Goal: Information Seeking & Learning: Check status

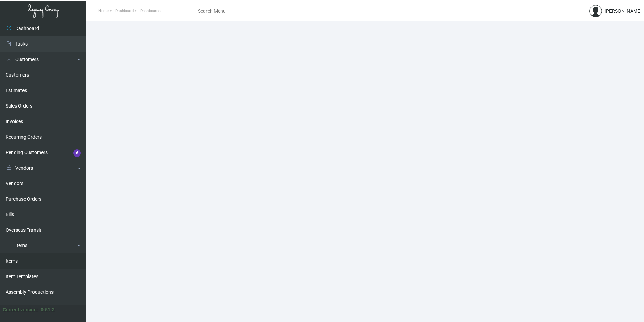
click at [39, 263] on link "Items" at bounding box center [43, 262] width 86 height 16
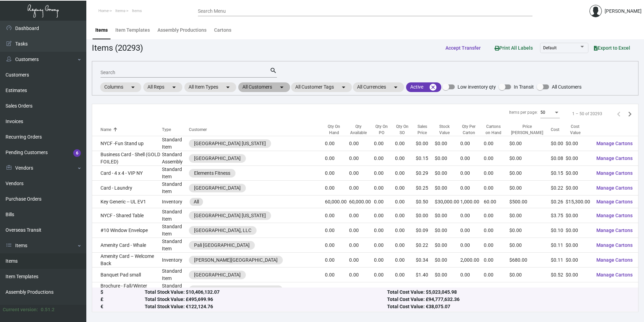
click at [272, 86] on mat-chip "All Customers arrow_drop_down" at bounding box center [264, 87] width 52 height 10
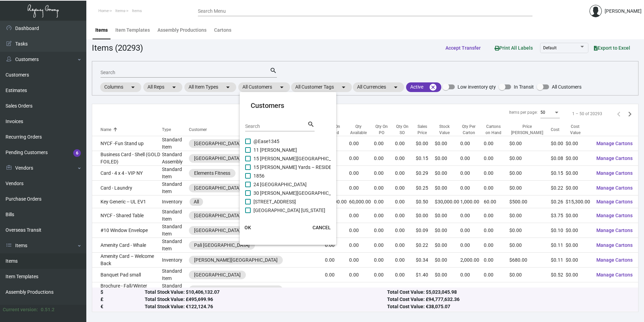
click at [283, 127] on input "Search" at bounding box center [276, 127] width 62 height 6
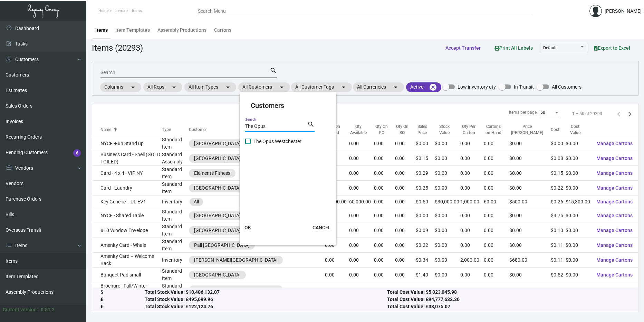
type input "The Opus"
click at [281, 136] on div "The Opus Search search" at bounding box center [279, 128] width 69 height 17
click at [280, 140] on span "The Opus Westchester" at bounding box center [277, 141] width 48 height 8
click at [248, 144] on input "The Opus Westchester" at bounding box center [247, 144] width 0 height 0
checkbox input "true"
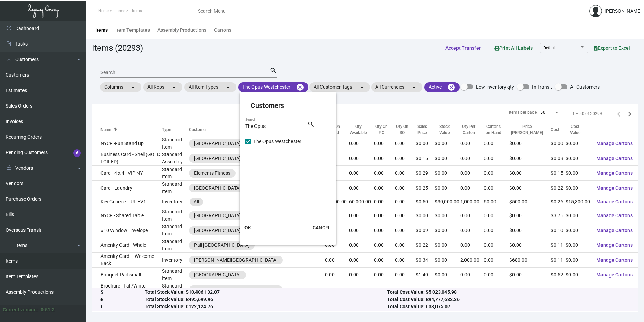
click at [246, 226] on span "OK" at bounding box center [247, 228] width 7 height 6
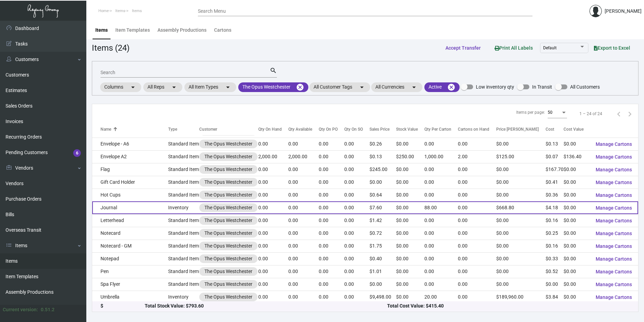
scroll to position [141, 0]
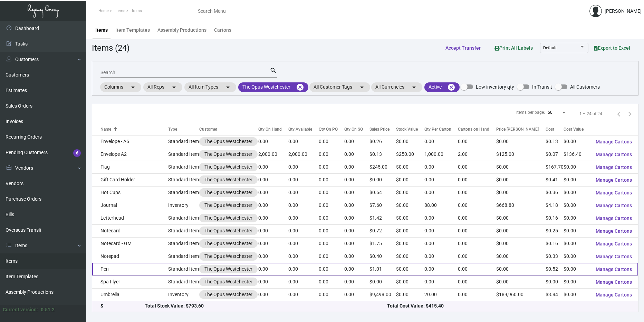
click at [157, 265] on td "Pen" at bounding box center [130, 269] width 76 height 13
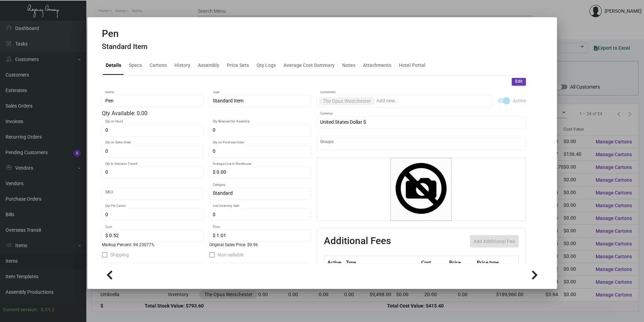
scroll to position [2, 0]
click at [186, 68] on div "History" at bounding box center [182, 64] width 16 height 7
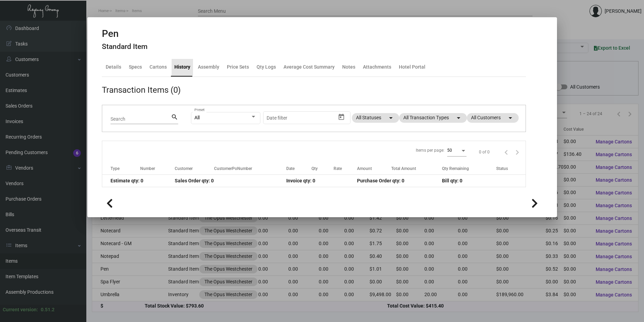
scroll to position [0, 0]
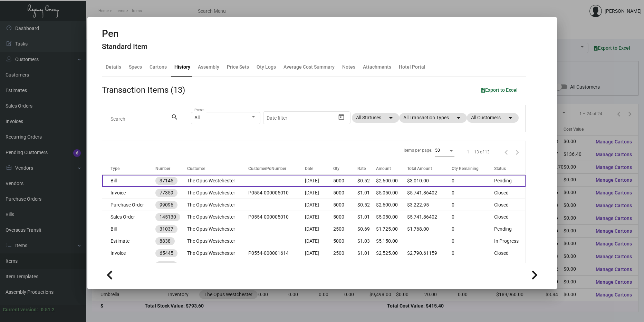
click at [205, 179] on td "The Opus Westchester" at bounding box center [217, 181] width 61 height 12
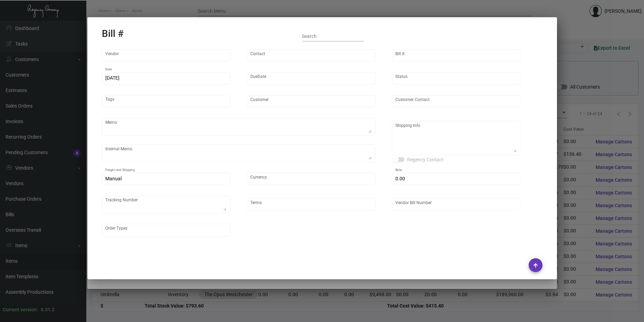
type input "Snugz/USA LLC"
type input "MISSING INFO MISSING INFO"
type input "37145"
type input "[DATE]"
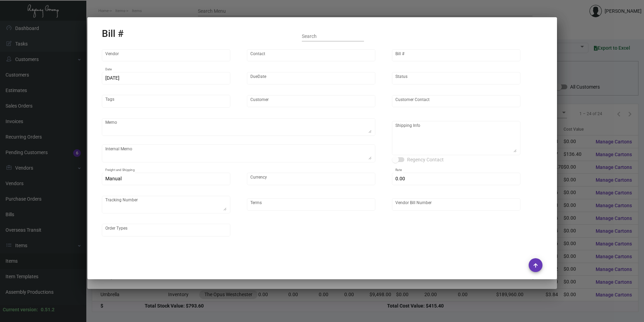
type input "The Opus Westchester"
type input "[PERSON_NAME]"
type textarea "Reorder - Purchase Order #92925 / When ready to ship, contact: [EMAIL_ADDRESS][…"
type textarea "ACH SENT ON 6/23 / Vendor did not listen to our notes, the rate is HALF of the …"
type textarea "The Opus Westchester - [PERSON_NAME] [STREET_ADDRESS]"
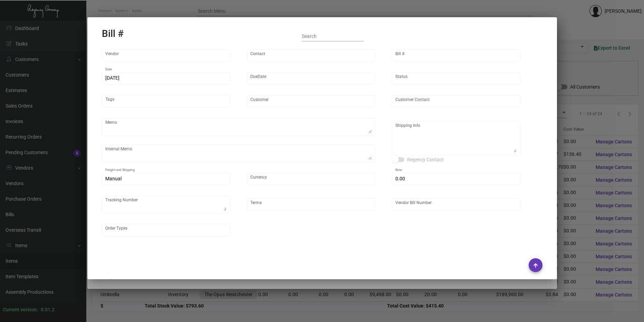
type input "United States Dollar $"
type input "$ 0.00"
type input "Net 30"
type input "I-819153"
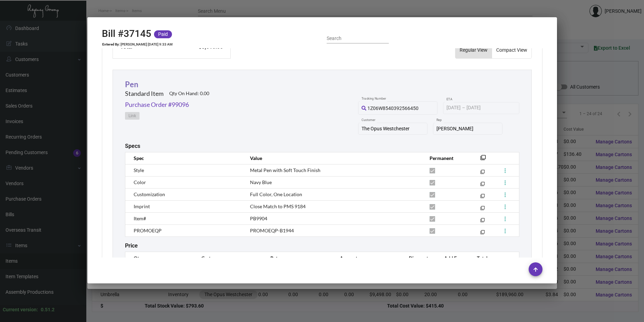
scroll to position [276, 0]
click at [135, 84] on link "Pen" at bounding box center [131, 83] width 13 height 9
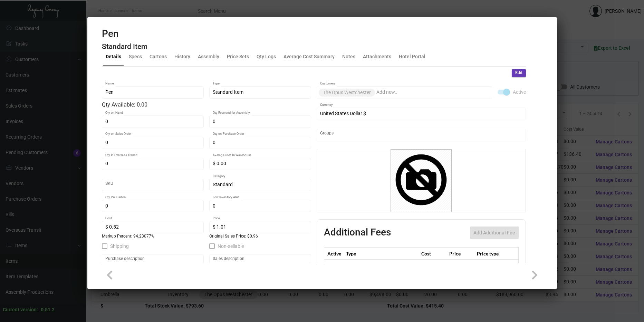
scroll to position [0, 0]
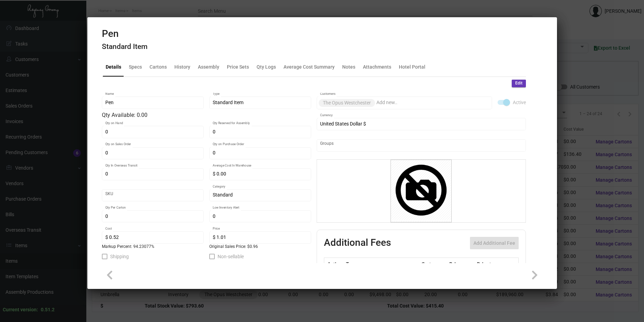
click at [602, 132] on div at bounding box center [322, 161] width 644 height 322
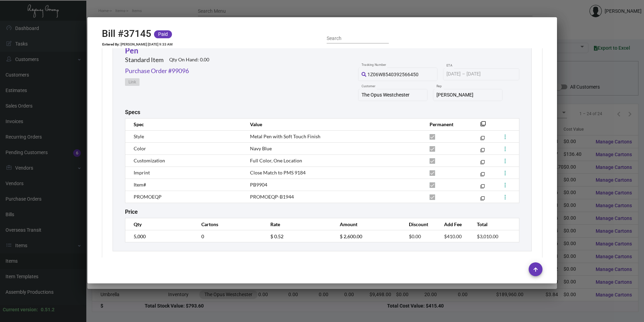
scroll to position [310, 0]
click at [569, 149] on div at bounding box center [322, 161] width 644 height 322
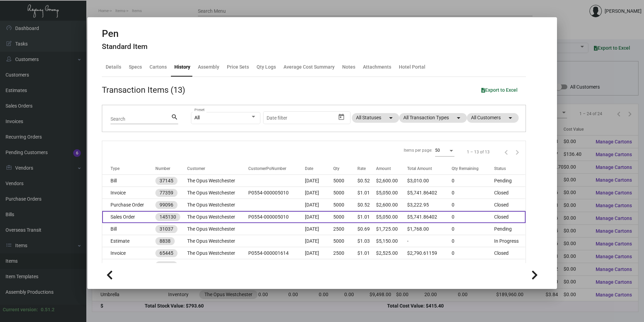
click at [278, 216] on td "P0554-000005010" at bounding box center [276, 217] width 56 height 12
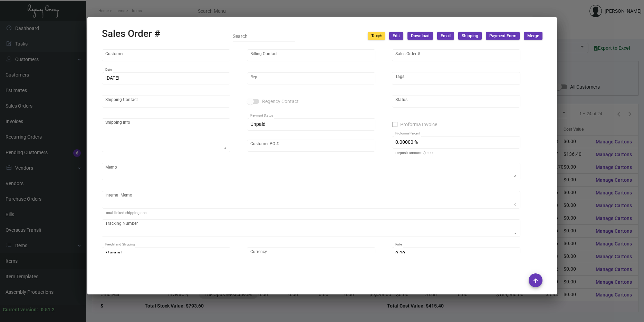
type input "The Opus Westchester"
type input "[PERSON_NAME]"
type input "145130"
type input "[DATE]"
type input "[PERSON_NAME]"
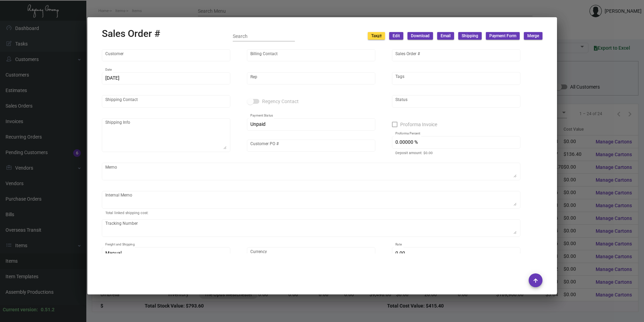
type input "[PERSON_NAME]"
type textarea "The Opus Westchester - [PERSON_NAME] [STREET_ADDRESS]"
type input "P0554-000005010"
type input "United States Dollar $"
type input "$ 187.90"
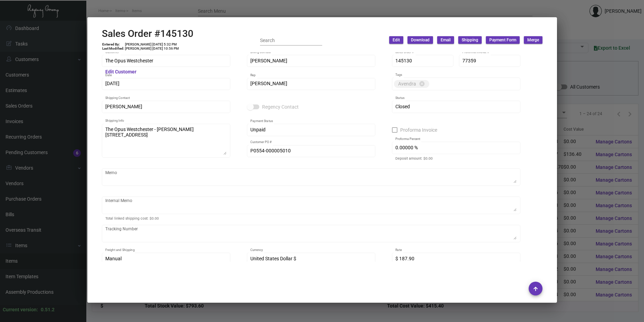
scroll to position [0, 0]
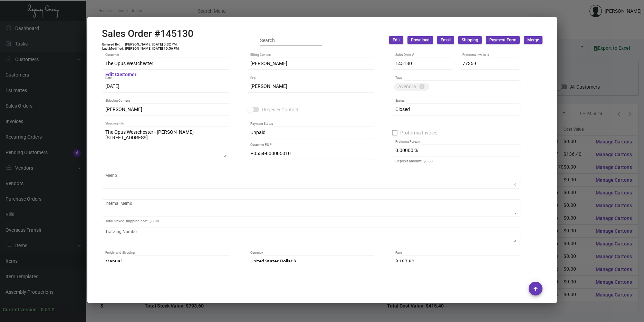
click at [594, 148] on div at bounding box center [322, 161] width 644 height 322
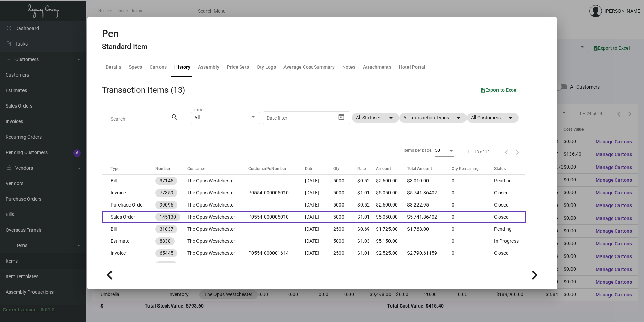
click at [342, 219] on td "5000" at bounding box center [345, 217] width 24 height 12
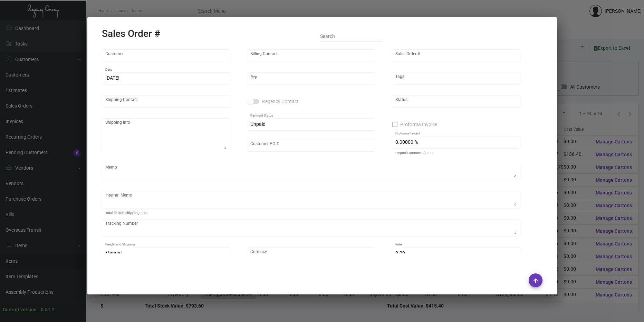
type input "The Opus Westchester"
type input "[PERSON_NAME]"
type input "145130"
type input "[DATE]"
type input "[PERSON_NAME]"
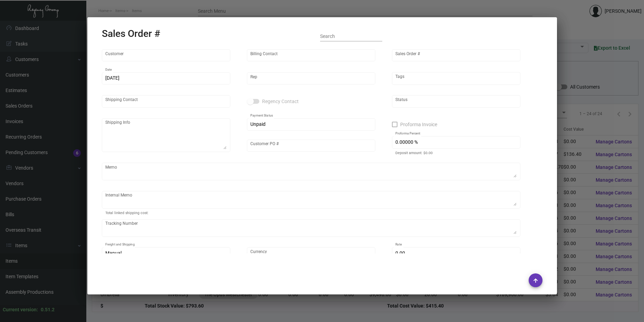
type input "[PERSON_NAME]"
type textarea "The Opus Westchester - [PERSON_NAME] [STREET_ADDRESS]"
type input "P0554-000005010"
type input "United States Dollar $"
type input "$ 187.90"
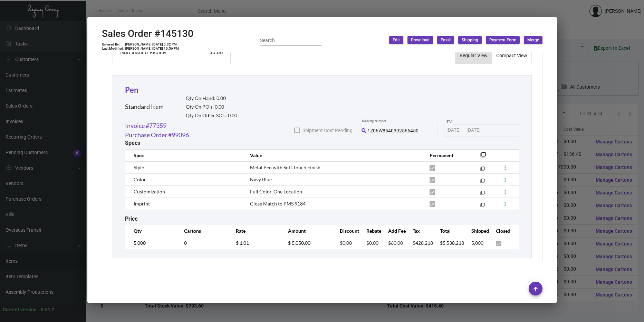
scroll to position [368, 0]
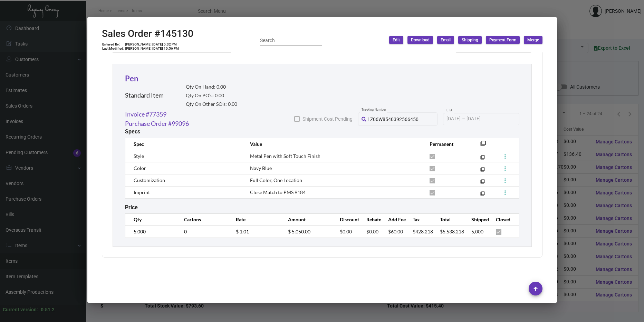
click at [625, 145] on div at bounding box center [322, 161] width 644 height 322
